Goal: Task Accomplishment & Management: Manage account settings

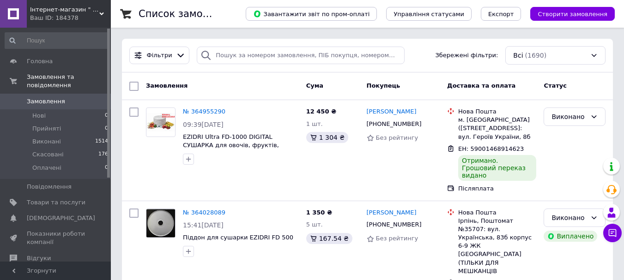
click at [41, 97] on span "Замовлення" at bounding box center [46, 101] width 38 height 8
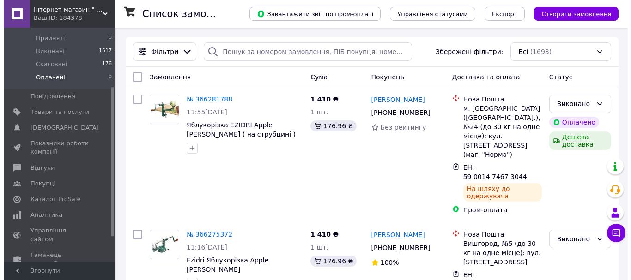
scroll to position [92, 0]
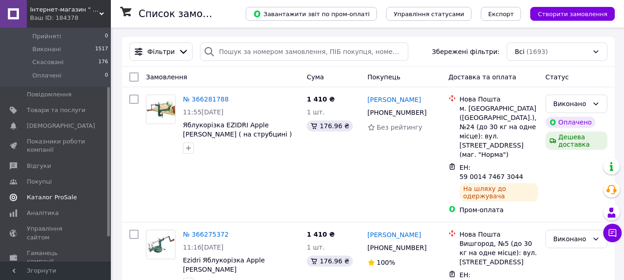
click at [49, 193] on span "Каталог ProSale" at bounding box center [52, 197] width 50 height 8
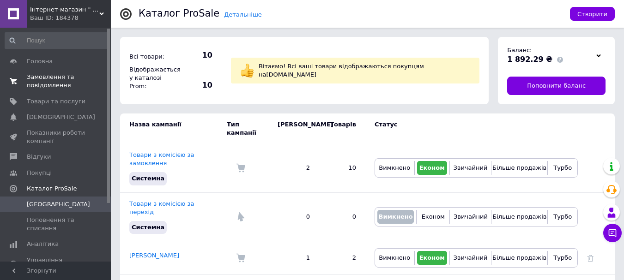
click at [32, 79] on span "Замовлення та повідомлення" at bounding box center [56, 81] width 59 height 17
